Goal: Task Accomplishment & Management: Manage account settings

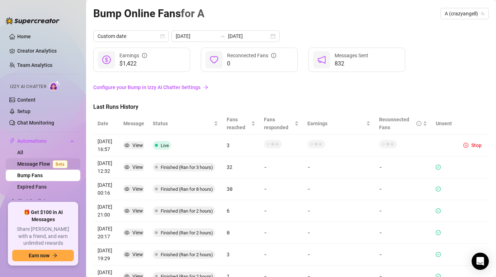
click at [28, 166] on link "Message Flow Beta" at bounding box center [43, 164] width 53 height 6
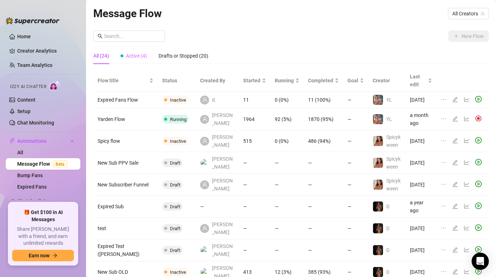
click at [142, 48] on div "Active (4)" at bounding box center [133, 56] width 27 height 16
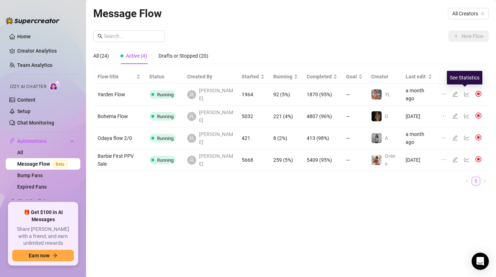
click at [464, 92] on icon "line-chart" at bounding box center [467, 94] width 6 height 6
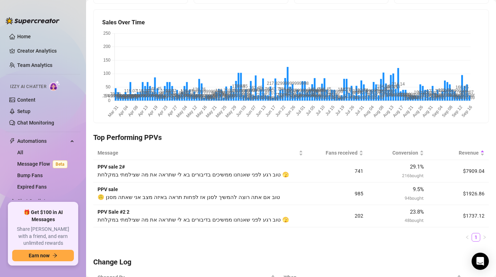
scroll to position [145, 0]
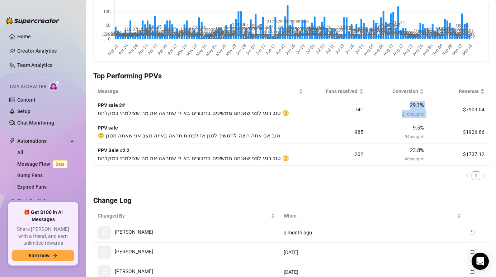
drag, startPoint x: 431, startPoint y: 106, endPoint x: 372, endPoint y: 104, distance: 58.8
click at [372, 104] on tr "PPV sale 2# טוב רגע לפני שאנחנו ממשיכים בדיבורים בא לי שתראה את מה שצילמתי במקל…" at bounding box center [290, 110] width 395 height 23
click at [385, 113] on div "29.1 % 216 bought" at bounding box center [398, 109] width 52 height 16
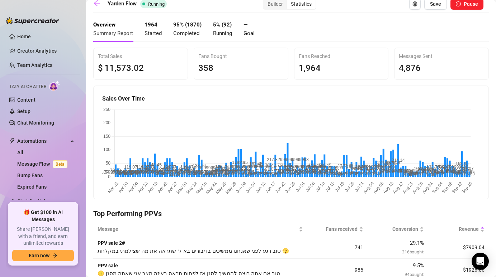
scroll to position [0, 0]
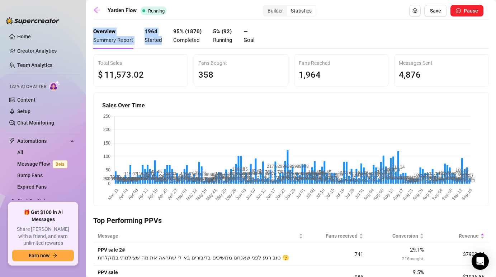
drag, startPoint x: 138, startPoint y: 32, endPoint x: 171, endPoint y: 34, distance: 32.4
click at [174, 28] on div "Overview Summary Report 1964 Started 95 % ( 1870 ) Completed 5 % ( 92 ) Running…" at bounding box center [173, 35] width 161 height 25
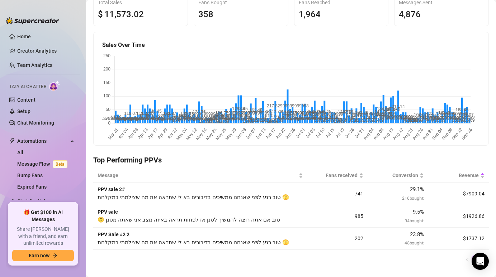
scroll to position [67, 0]
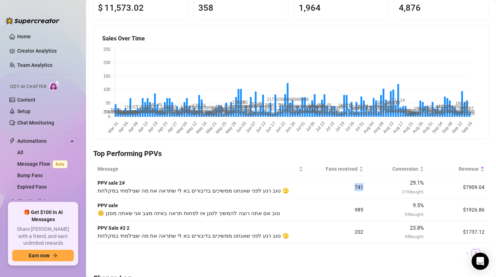
drag, startPoint x: 341, startPoint y: 187, endPoint x: 359, endPoint y: 186, distance: 18.7
click at [359, 186] on td "741" at bounding box center [337, 187] width 61 height 23
click at [424, 192] on tr "PPV sale 2# טוב רגע לפני שאנחנו ממשיכים בדיבורים בא לי שתראה את מה שצילמתי במקל…" at bounding box center [290, 187] width 395 height 23
click at [428, 192] on td "$7909.04" at bounding box center [458, 187] width 61 height 23
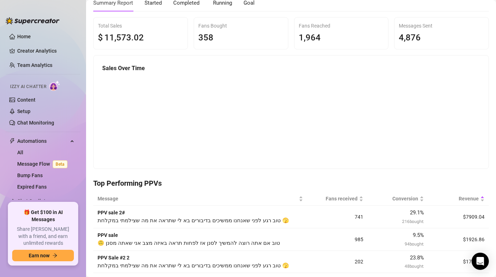
scroll to position [0, 0]
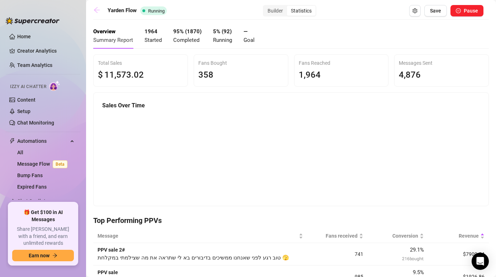
click at [99, 10] on icon "arrow-left" at bounding box center [96, 9] width 7 height 7
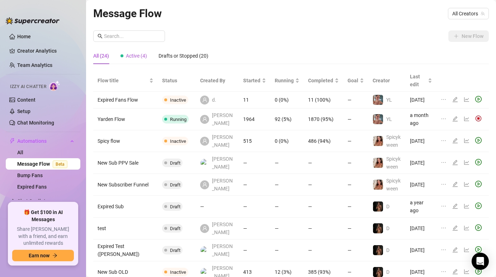
click at [123, 54] on div "Active (4)" at bounding box center [133, 56] width 27 height 8
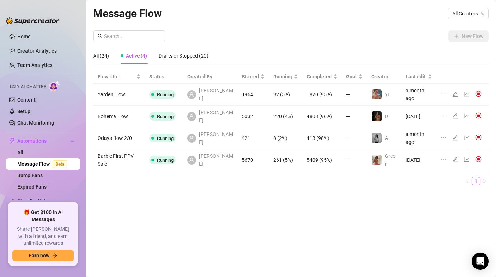
click at [465, 114] on icon "line-chart" at bounding box center [466, 116] width 5 height 5
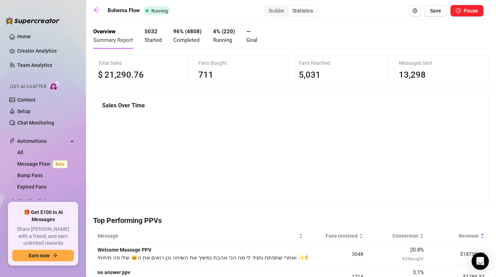
click at [45, 57] on ul "Home Creator Analytics Team Analytics Izzy AI Chatter Content Setup Chat Monito…" at bounding box center [43, 114] width 75 height 172
click at [44, 53] on link "Creator Analytics" at bounding box center [45, 50] width 57 height 11
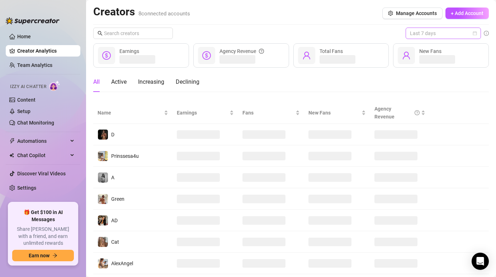
click at [435, 31] on span "Last 7 days" at bounding box center [443, 33] width 67 height 11
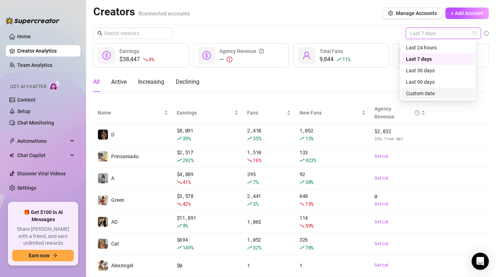
click at [415, 91] on div "Custom date" at bounding box center [438, 94] width 64 height 8
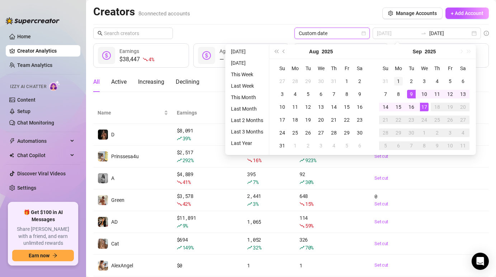
type input "[DATE]"
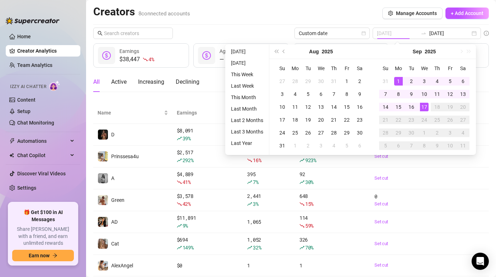
click at [403, 83] on td "1" at bounding box center [398, 81] width 13 height 13
type input "[DATE]"
click at [421, 109] on div "17" at bounding box center [424, 107] width 9 height 9
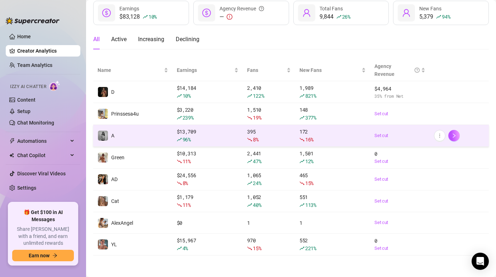
scroll to position [41, 0]
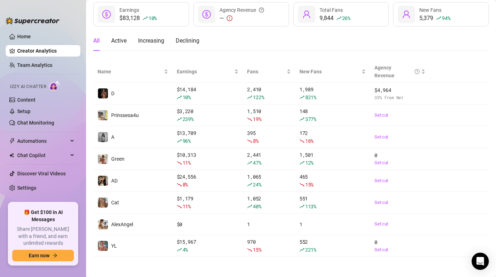
click at [200, 268] on main "Creators 8 connected accounts Manage Accounts + Add Account Custom date [DATE] …" at bounding box center [291, 119] width 410 height 320
